Goal: Information Seeking & Learning: Find specific page/section

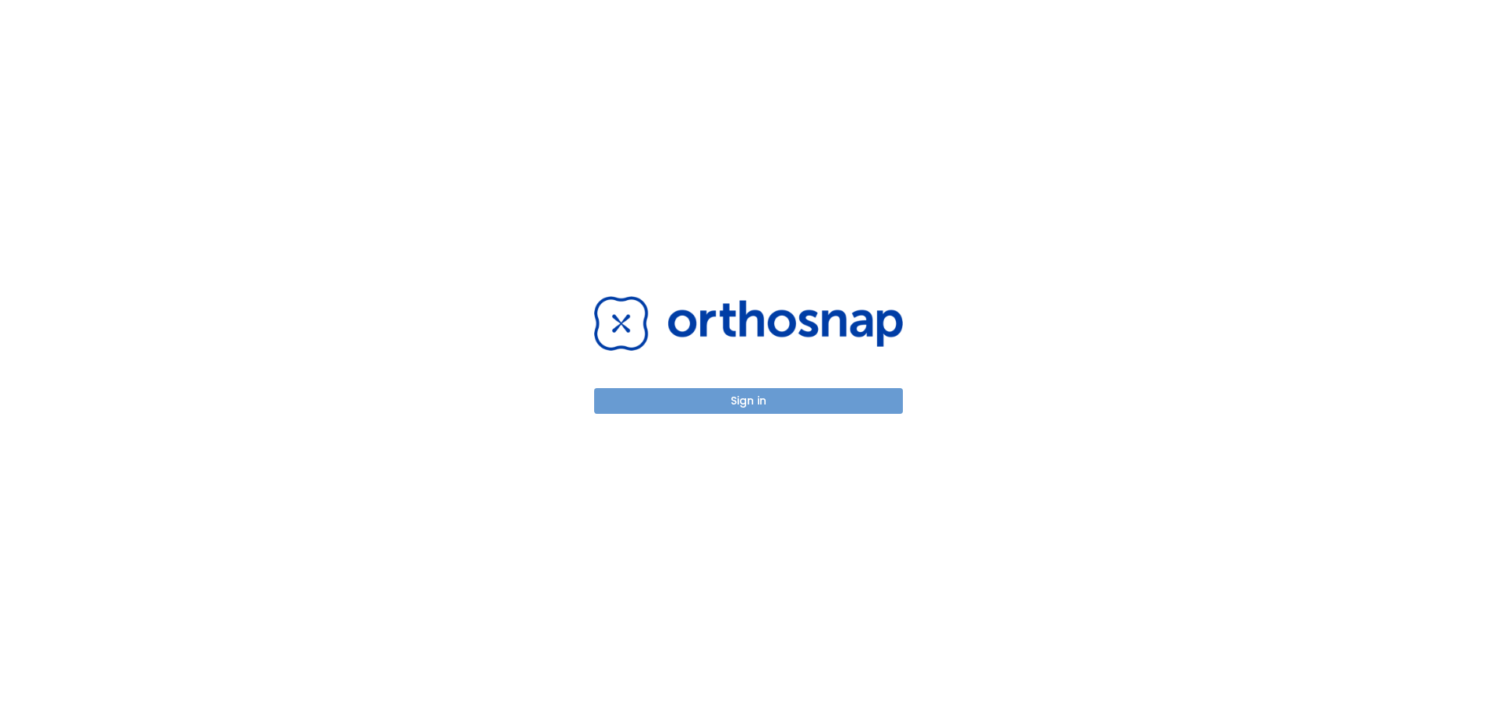
click at [743, 392] on button "Sign in" at bounding box center [748, 401] width 309 height 26
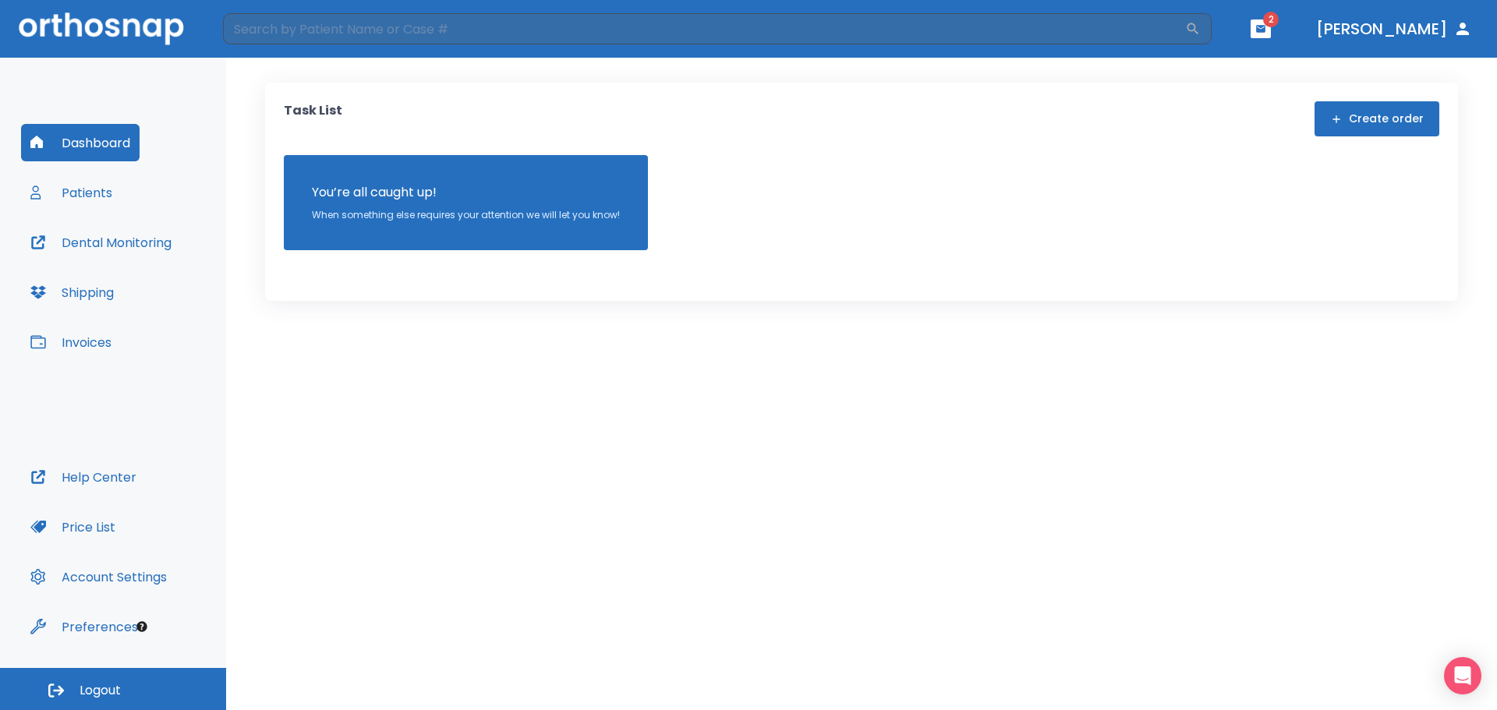
click at [100, 518] on button "Price List" at bounding box center [73, 526] width 104 height 37
